Goal: Navigation & Orientation: Understand site structure

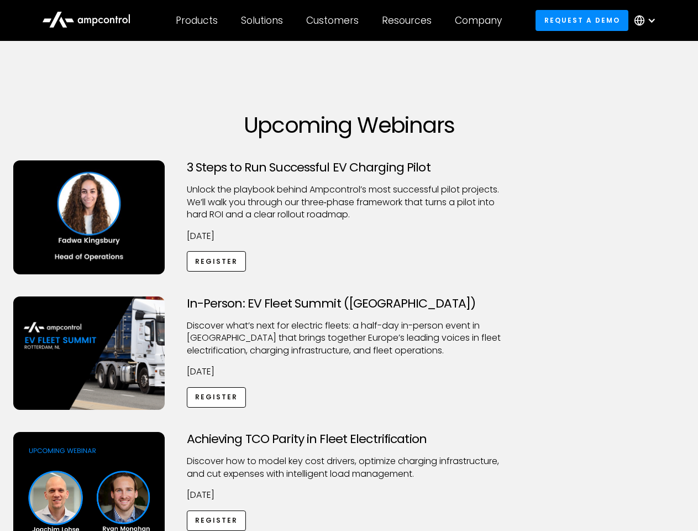
click at [340, 20] on div "Customers" at bounding box center [332, 20] width 53 height 12
click at [196, 20] on div "Products" at bounding box center [197, 20] width 42 height 12
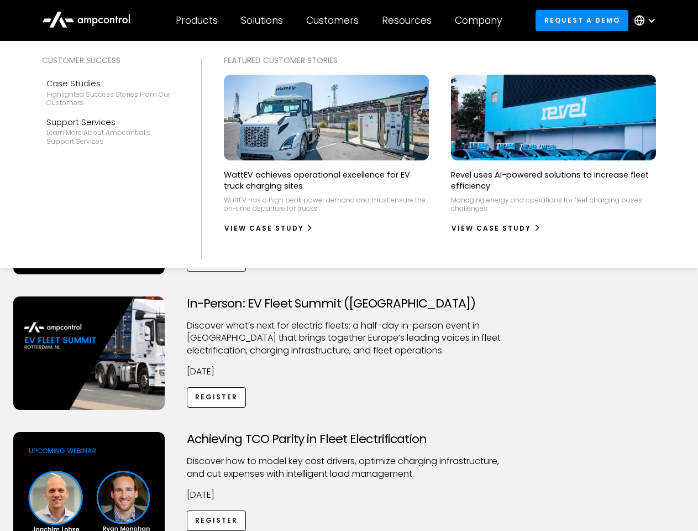
click at [263, 20] on div "Solutions" at bounding box center [262, 20] width 42 height 12
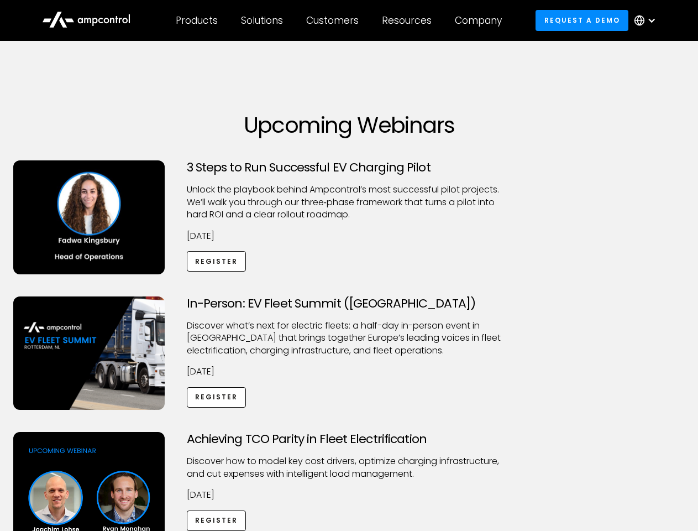
click at [335, 20] on div "Customers" at bounding box center [332, 20] width 53 height 12
click at [409, 20] on div "Resources" at bounding box center [407, 20] width 50 height 12
click at [482, 20] on div "Company" at bounding box center [478, 20] width 47 height 12
click at [648, 20] on div at bounding box center [652, 20] width 9 height 9
click at [340, 20] on div "Customers" at bounding box center [332, 20] width 53 height 12
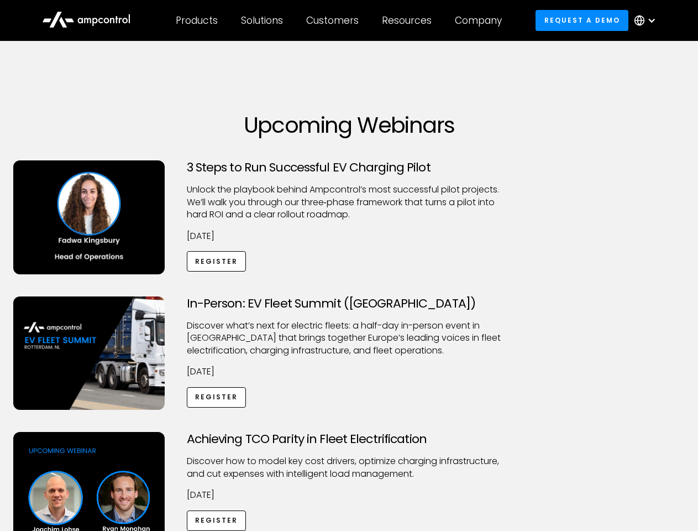
click at [196, 20] on div "Products" at bounding box center [197, 20] width 42 height 12
click at [263, 20] on div "Solutions" at bounding box center [262, 20] width 42 height 12
click at [335, 20] on div "Customers" at bounding box center [332, 20] width 53 height 12
click at [409, 20] on div "Resources" at bounding box center [407, 20] width 50 height 12
click at [482, 20] on div "Company" at bounding box center [478, 20] width 47 height 12
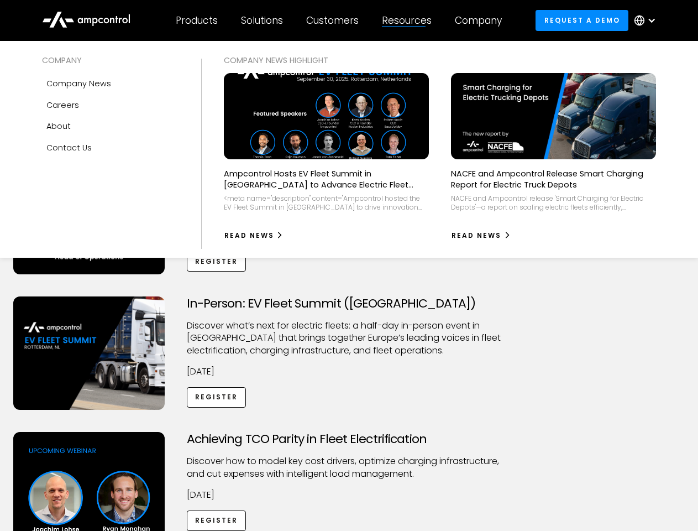
click at [648, 20] on div at bounding box center [652, 20] width 9 height 9
